Goal: Browse casually

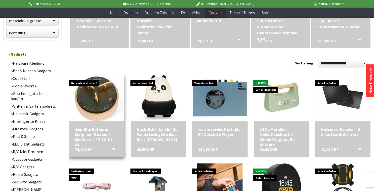
scroll to position [217, 0]
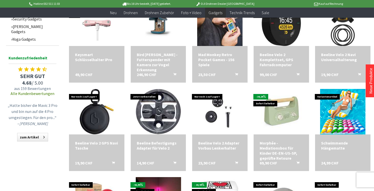
scroll to position [375, 0]
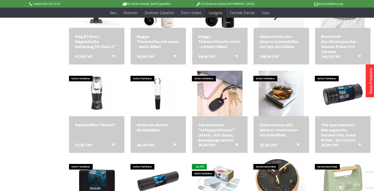
scroll to position [657, 0]
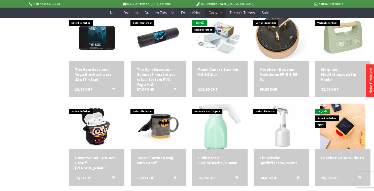
scroll to position [828, 0]
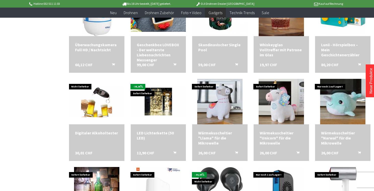
scroll to position [1092, 0]
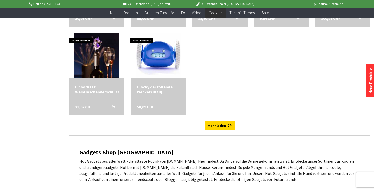
scroll to position [1489, 0]
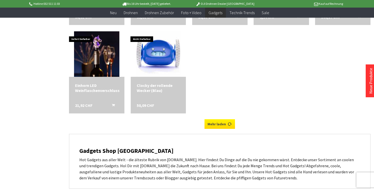
click at [218, 121] on link "Mehr laden" at bounding box center [220, 124] width 30 height 10
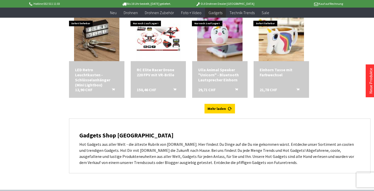
scroll to position [1683, 0]
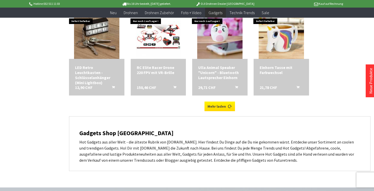
click at [223, 106] on link "Mehr laden" at bounding box center [220, 106] width 30 height 10
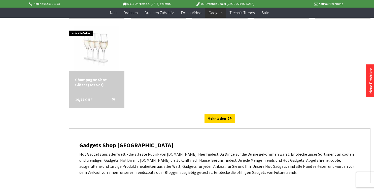
scroll to position [1935, 0]
click at [215, 117] on link "Mehr laden" at bounding box center [220, 118] width 30 height 10
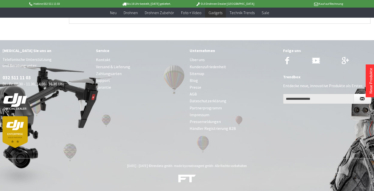
scroll to position [2269, 0]
